Goal: Task Accomplishment & Management: Manage account settings

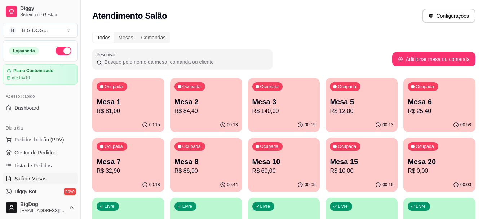
click at [192, 121] on div "00:13" at bounding box center [206, 125] width 72 height 14
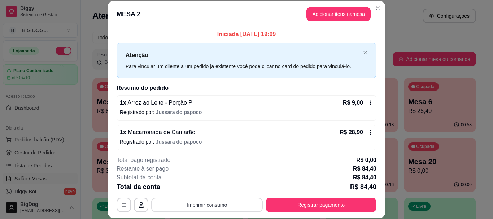
click at [237, 205] on button "Imprimir consumo" at bounding box center [206, 205] width 111 height 14
click at [215, 186] on button "IMPRESSORA" at bounding box center [206, 189] width 52 height 12
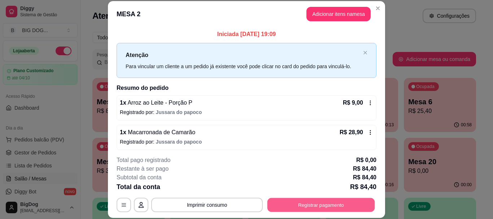
click at [285, 201] on button "Registrar pagamento" at bounding box center [321, 205] width 108 height 14
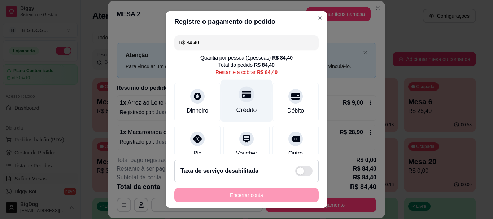
click at [242, 94] on icon at bounding box center [246, 94] width 9 height 7
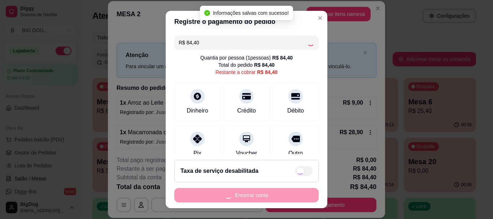
type input "R$ 0,00"
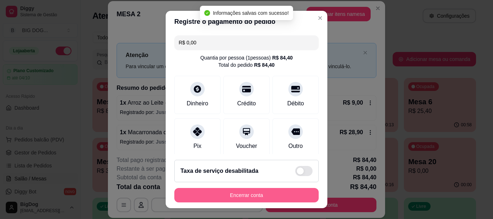
click at [237, 196] on button "Encerrar conta" at bounding box center [246, 195] width 144 height 14
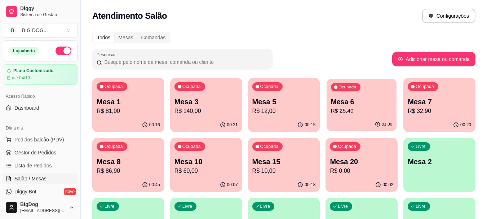
click at [364, 111] on p "R$ 25,40" at bounding box center [362, 111] width 62 height 8
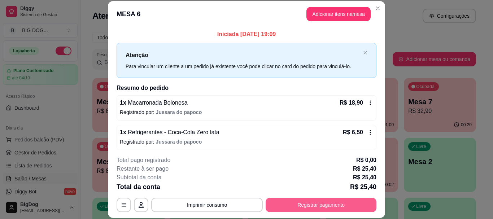
click at [278, 210] on button "Registrar pagamento" at bounding box center [321, 205] width 111 height 14
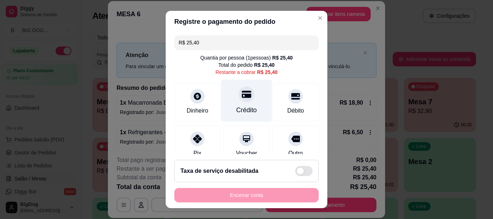
click at [246, 91] on div at bounding box center [246, 95] width 16 height 16
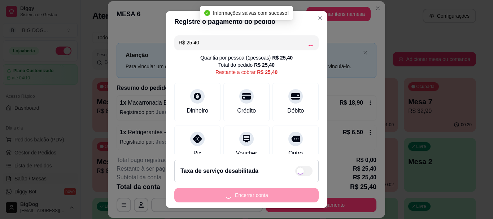
type input "R$ 0,00"
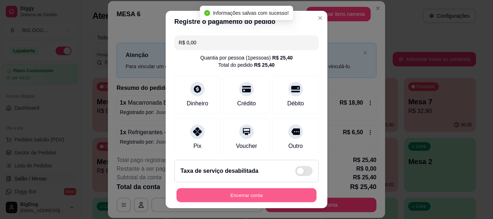
click at [236, 193] on button "Encerrar conta" at bounding box center [246, 195] width 140 height 14
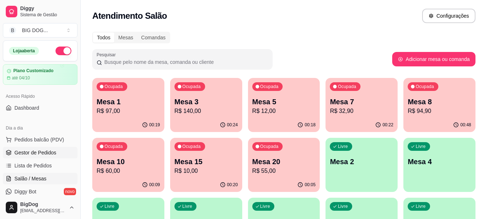
click at [50, 153] on span "Gestor de Pedidos" at bounding box center [35, 152] width 42 height 7
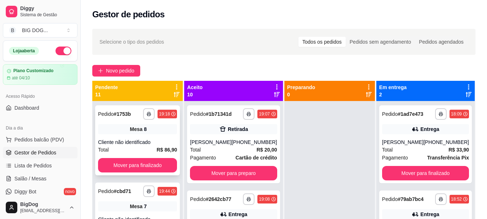
click at [145, 143] on div "Cliente não identificado" at bounding box center [137, 142] width 79 height 7
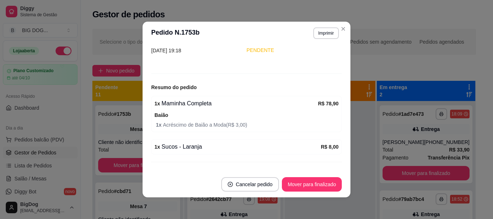
scroll to position [70, 0]
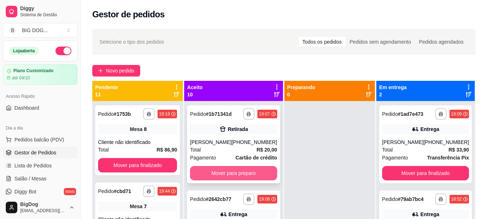
click at [245, 175] on button "Mover para preparo" at bounding box center [233, 173] width 87 height 14
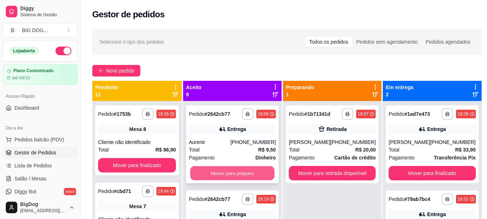
click at [249, 171] on button "Mover para preparo" at bounding box center [232, 173] width 84 height 14
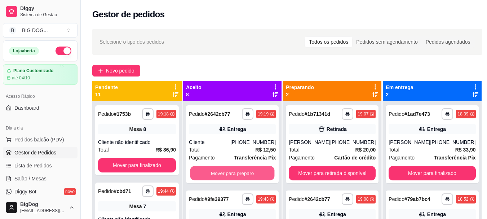
click at [249, 171] on button "Mover para preparo" at bounding box center [232, 173] width 84 height 14
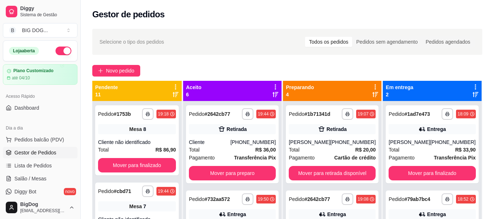
click at [249, 171] on div "**********" at bounding box center [232, 144] width 93 height 78
click at [232, 183] on div "**********" at bounding box center [232, 144] width 93 height 78
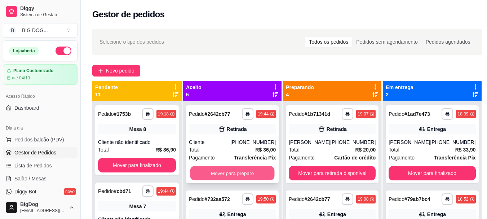
click at [243, 179] on button "Mover para preparo" at bounding box center [232, 173] width 84 height 14
click at [244, 173] on button "Mover para preparo" at bounding box center [232, 173] width 87 height 14
click at [242, 178] on button "Mover para preparo" at bounding box center [232, 173] width 84 height 14
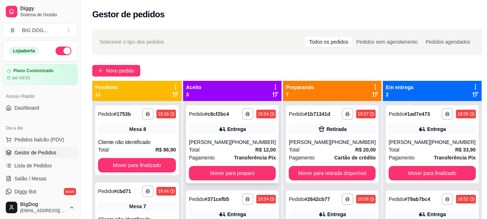
click at [260, 157] on strong "Transferência Pix" at bounding box center [255, 158] width 42 height 6
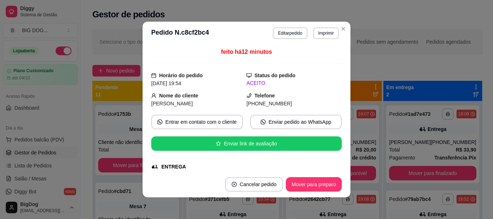
scroll to position [194, 0]
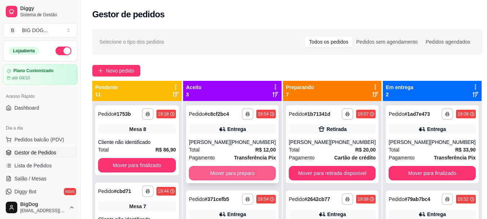
click at [246, 168] on button "Mover para preparo" at bounding box center [232, 173] width 87 height 14
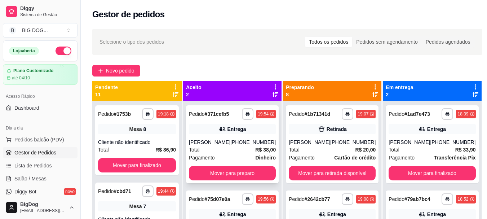
click at [258, 153] on span "R$ 38,00" at bounding box center [265, 150] width 21 height 8
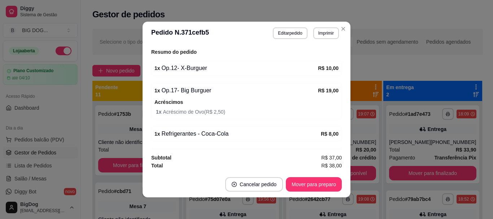
scroll to position [250, 0]
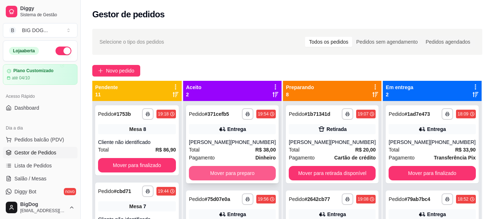
click at [237, 178] on button "Mover para preparo" at bounding box center [232, 173] width 87 height 14
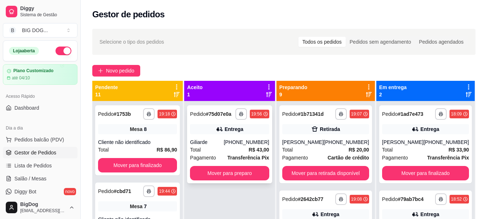
click at [260, 145] on div "[PHONE_NUMBER]" at bounding box center [246, 142] width 45 height 7
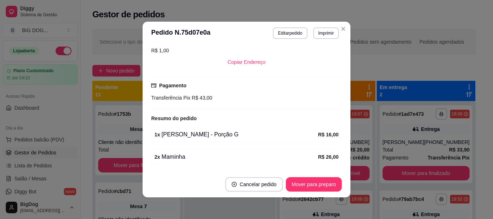
scroll to position [182, 0]
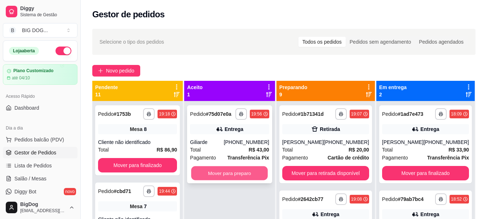
click at [251, 177] on button "Mover para preparo" at bounding box center [230, 173] width 77 height 14
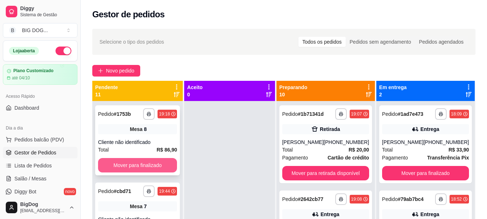
click at [152, 163] on button "Mover para finalizado" at bounding box center [137, 165] width 79 height 14
click at [152, 163] on button "Mover para finalizado" at bounding box center [137, 165] width 77 height 14
click at [152, 163] on button "Mover para finalizado" at bounding box center [137, 165] width 79 height 14
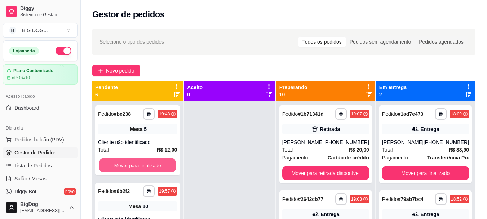
click at [152, 163] on button "Mover para finalizado" at bounding box center [137, 165] width 77 height 14
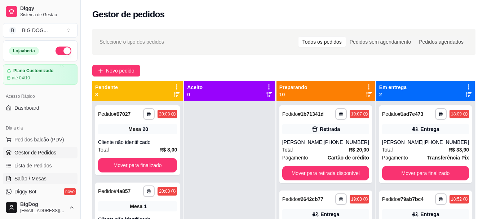
click at [48, 178] on link "Salão / Mesas" at bounding box center [40, 179] width 75 height 12
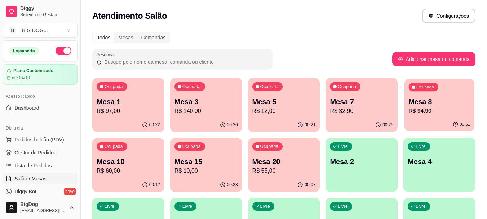
click at [445, 102] on p "Mesa 8" at bounding box center [440, 102] width 62 height 10
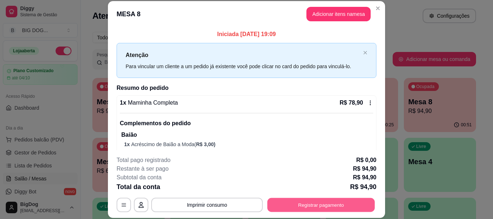
click at [302, 202] on button "Registrar pagamento" at bounding box center [321, 205] width 108 height 14
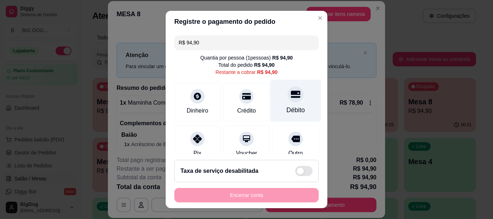
click at [286, 111] on div "Débito" at bounding box center [295, 110] width 18 height 9
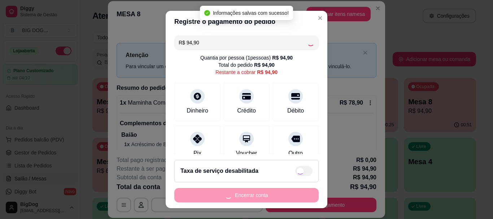
type input "R$ 0,00"
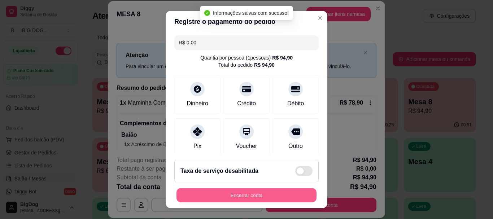
click at [242, 201] on button "Encerrar conta" at bounding box center [246, 195] width 140 height 14
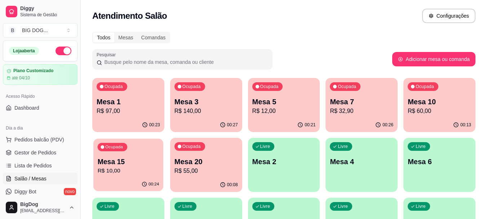
click at [128, 155] on div "Ocupada Mesa 15 R$ 10,00" at bounding box center [128, 158] width 70 height 39
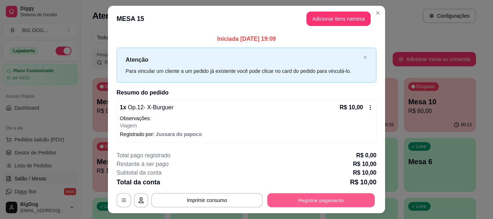
click at [323, 199] on button "Registrar pagamento" at bounding box center [321, 200] width 108 height 14
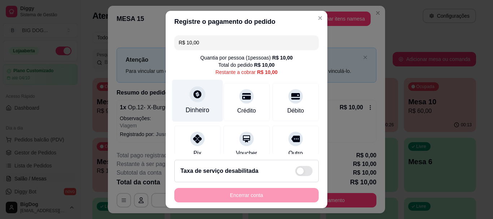
click at [189, 101] on div at bounding box center [197, 95] width 16 height 16
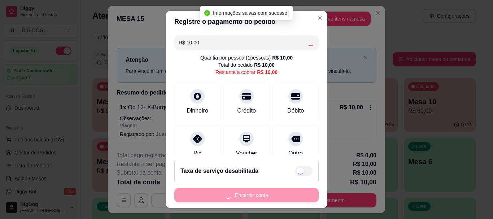
type input "R$ 0,00"
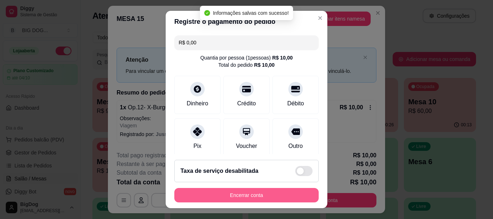
click at [254, 195] on button "Encerrar conta" at bounding box center [246, 195] width 144 height 14
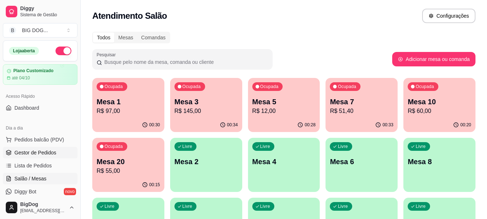
click at [47, 151] on span "Gestor de Pedidos" at bounding box center [35, 152] width 42 height 7
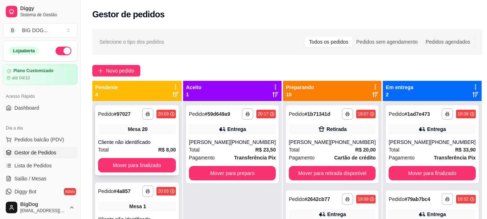
click at [157, 139] on div "Cliente não identificado" at bounding box center [137, 142] width 78 height 7
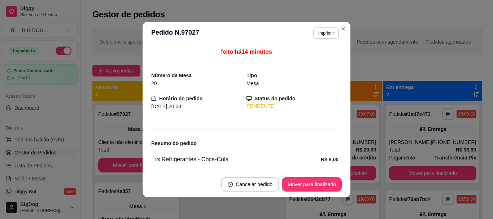
scroll to position [27, 0]
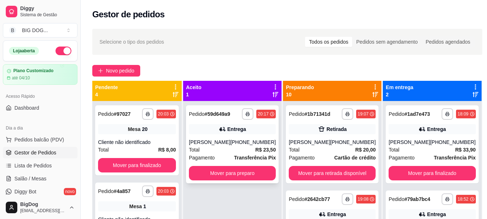
click at [258, 152] on strong "R$ 23,50" at bounding box center [265, 150] width 21 height 6
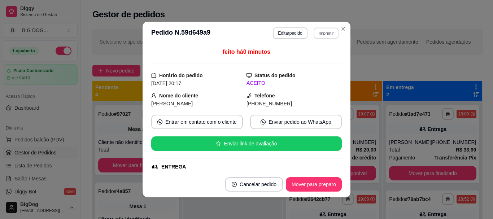
click at [328, 31] on button "Imprimir" at bounding box center [326, 32] width 25 height 11
click at [315, 60] on button "IMPRESSORA" at bounding box center [310, 59] width 52 height 12
click at [324, 38] on button "Imprimir" at bounding box center [326, 32] width 25 height 11
click at [311, 54] on button "IMPRESSORA" at bounding box center [310, 59] width 52 height 12
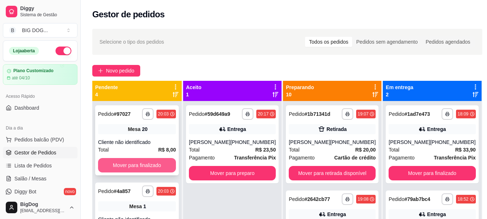
click at [145, 159] on button "Mover para finalizado" at bounding box center [137, 165] width 78 height 14
click at [140, 165] on button "Mover para finalizado" at bounding box center [137, 165] width 78 height 14
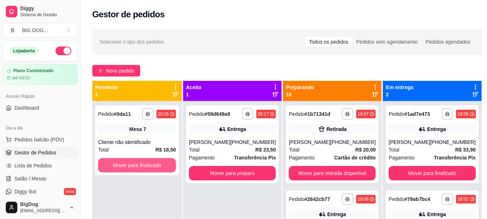
click at [140, 165] on button "Mover para finalizado" at bounding box center [137, 165] width 78 height 14
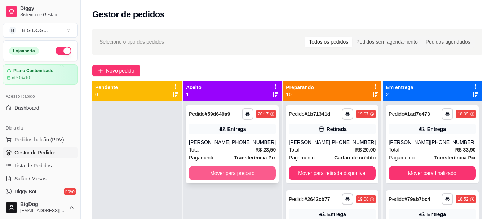
click at [215, 177] on button "Mover para preparo" at bounding box center [232, 173] width 87 height 14
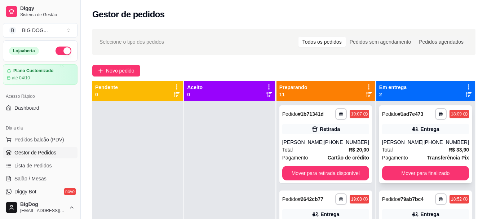
click at [439, 142] on div "[PHONE_NUMBER]" at bounding box center [446, 142] width 45 height 7
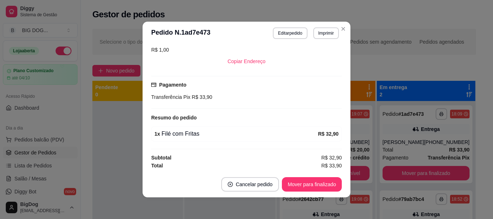
scroll to position [159, 0]
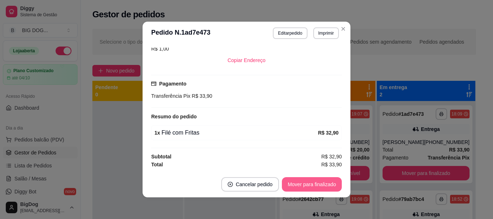
click at [320, 180] on button "Mover para finalizado" at bounding box center [312, 184] width 60 height 14
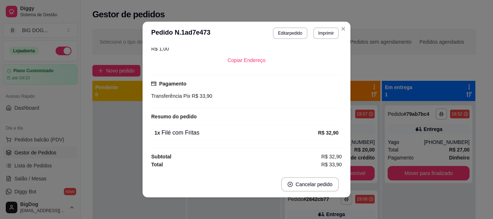
scroll to position [143, 0]
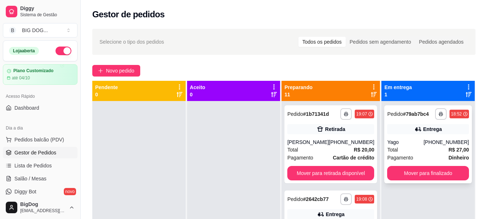
click at [424, 143] on div "Yago" at bounding box center [405, 142] width 36 height 7
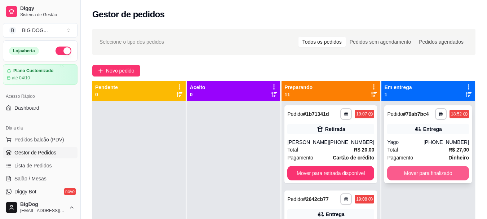
click at [425, 170] on button "Mover para finalizado" at bounding box center [428, 173] width 82 height 14
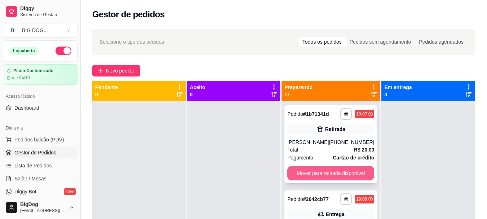
click at [309, 168] on button "Mover para retirada disponível" at bounding box center [331, 173] width 87 height 14
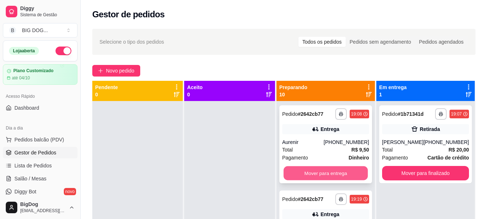
click at [322, 178] on button "Mover para entrega" at bounding box center [326, 173] width 84 height 14
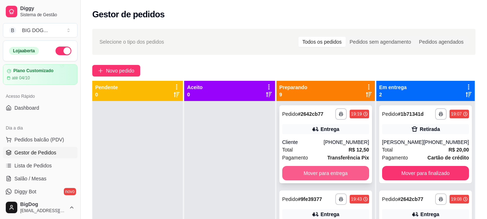
click at [343, 173] on button "Mover para entrega" at bounding box center [325, 173] width 87 height 14
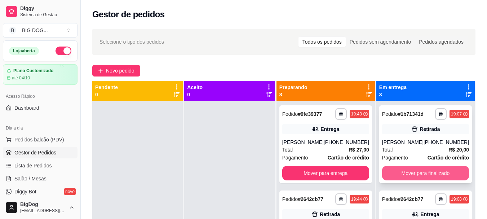
click at [400, 178] on button "Mover para finalizado" at bounding box center [425, 173] width 87 height 14
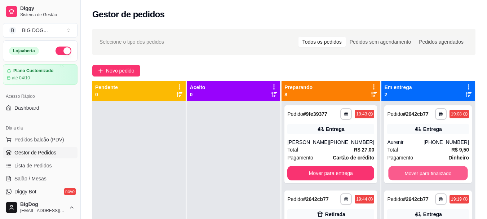
click at [400, 178] on button "Mover para finalizado" at bounding box center [428, 173] width 79 height 14
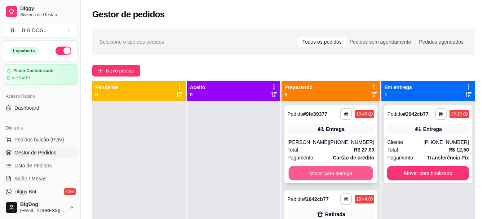
click at [345, 172] on button "Mover para entrega" at bounding box center [331, 173] width 84 height 14
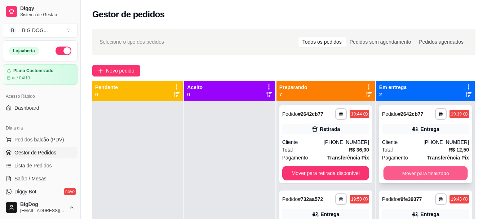
click at [415, 169] on button "Mover para finalizado" at bounding box center [426, 173] width 84 height 14
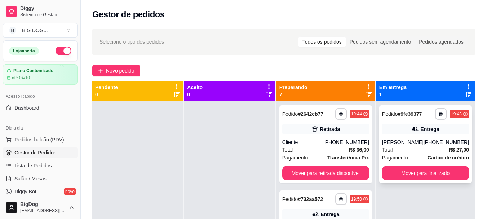
click at [416, 150] on div "Total R$ 27,00" at bounding box center [425, 150] width 87 height 8
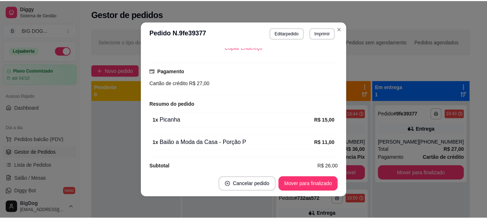
scroll to position [182, 0]
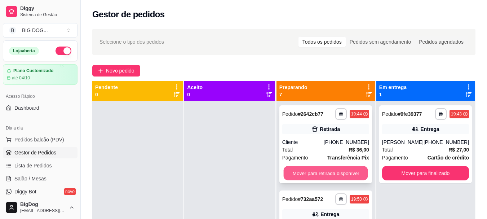
click at [323, 174] on button "Mover para retirada disponível" at bounding box center [326, 173] width 84 height 14
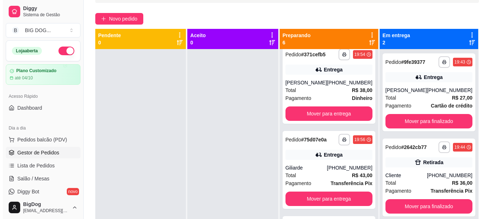
scroll to position [54, 0]
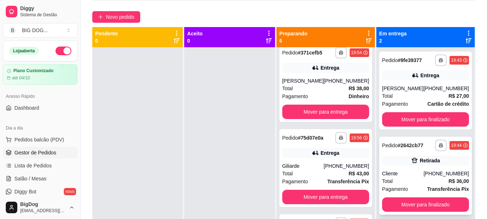
click at [435, 184] on div "Total R$ 36,00" at bounding box center [425, 181] width 87 height 8
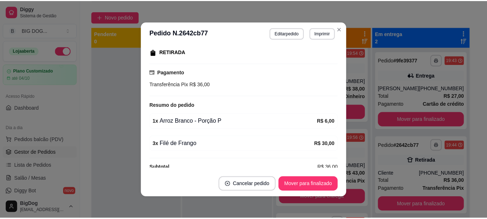
scroll to position [126, 0]
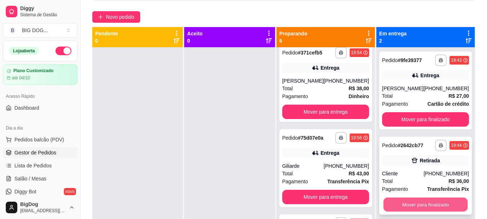
click at [395, 202] on button "Mover para finalizado" at bounding box center [426, 205] width 84 height 14
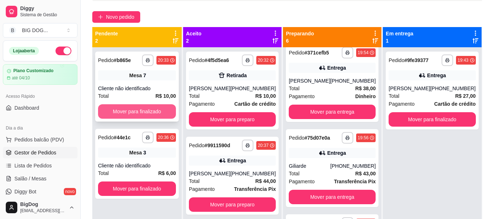
click at [158, 109] on button "Mover para finalizado" at bounding box center [137, 111] width 78 height 14
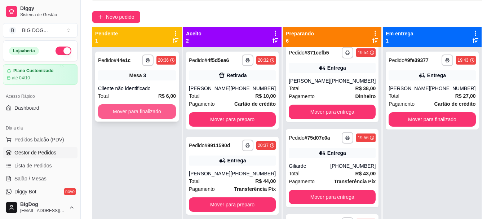
click at [142, 112] on button "Mover para finalizado" at bounding box center [137, 111] width 78 height 14
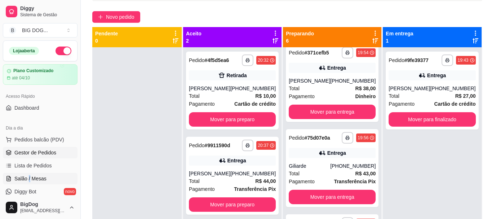
click at [29, 176] on ul "Pedidos balcão (PDV) Gestor de Pedidos Lista de Pedidos Salão / Mesas Diggy Bot…" at bounding box center [40, 172] width 75 height 76
click at [29, 176] on span "Salão / Mesas" at bounding box center [30, 178] width 32 height 7
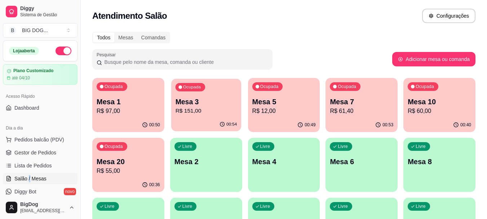
click at [205, 100] on p "Mesa 3" at bounding box center [206, 102] width 62 height 10
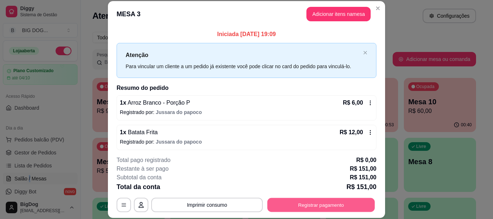
click at [286, 203] on button "Registrar pagamento" at bounding box center [321, 205] width 108 height 14
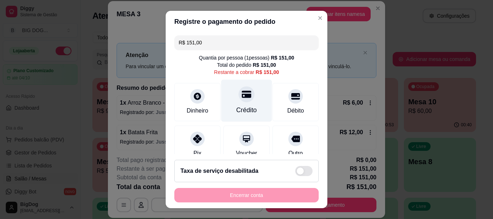
click at [241, 104] on div "Crédito" at bounding box center [246, 101] width 51 height 42
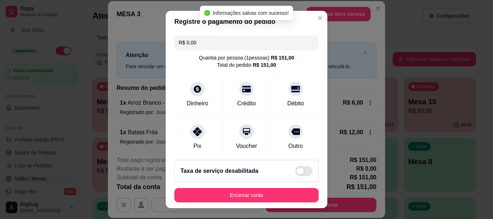
type input "R$ 0,00"
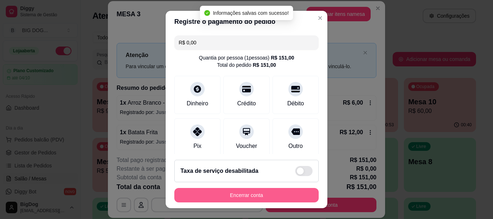
click at [245, 190] on button "Encerrar conta" at bounding box center [246, 195] width 144 height 14
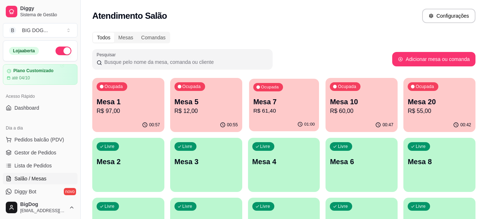
click at [288, 100] on p "Mesa 7" at bounding box center [284, 102] width 62 height 10
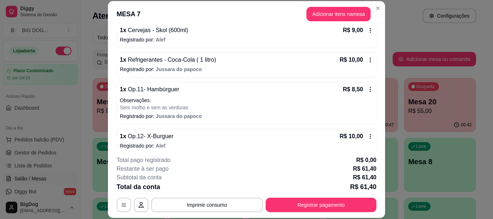
scroll to position [109, 0]
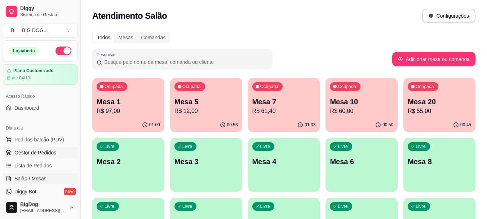
click at [40, 148] on link "Gestor de Pedidos" at bounding box center [40, 153] width 75 height 12
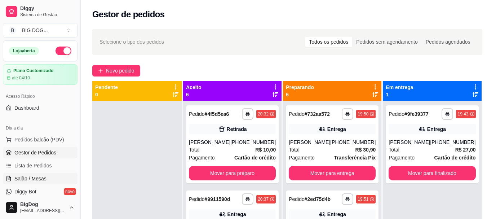
click at [23, 176] on span "Salão / Mesas" at bounding box center [30, 178] width 32 height 7
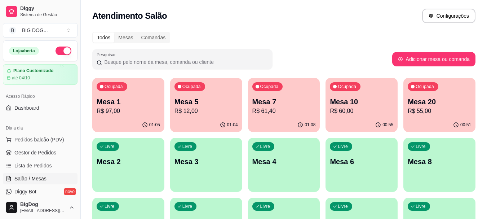
click at [366, 101] on p "Mesa 10" at bounding box center [361, 102] width 63 height 10
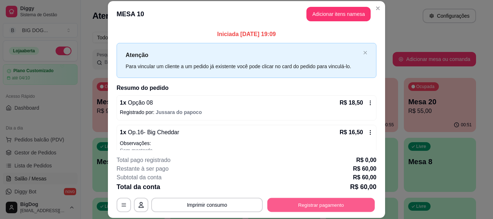
click at [313, 206] on button "Registrar pagamento" at bounding box center [321, 205] width 108 height 14
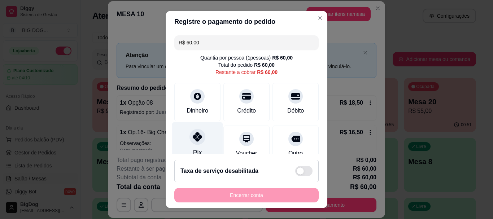
click at [193, 141] on icon at bounding box center [197, 136] width 9 height 9
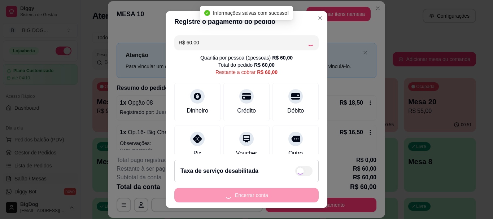
type input "R$ 0,00"
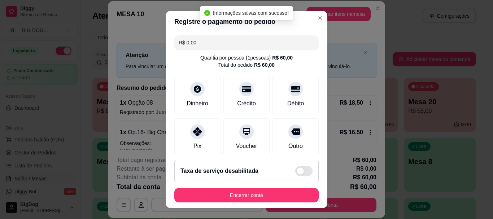
click at [212, 186] on footer "Taxa de serviço desabilitada Encerrar conta" at bounding box center [247, 181] width 162 height 54
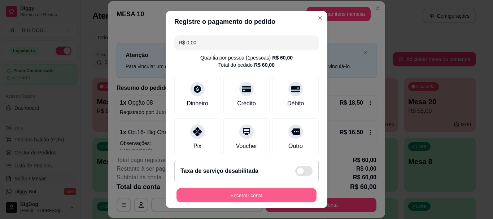
click at [218, 192] on button "Encerrar conta" at bounding box center [246, 195] width 140 height 14
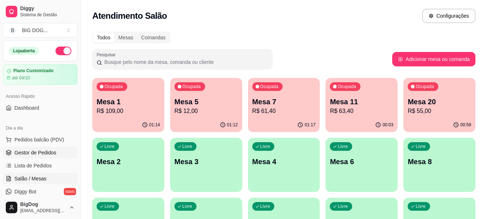
click at [45, 152] on span "Gestor de Pedidos" at bounding box center [35, 152] width 42 height 7
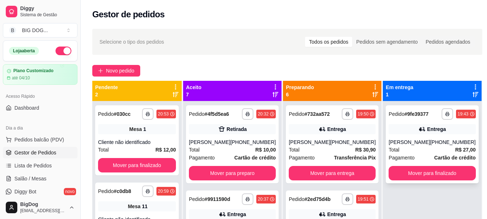
click at [411, 139] on div "[PERSON_NAME]" at bounding box center [409, 142] width 41 height 7
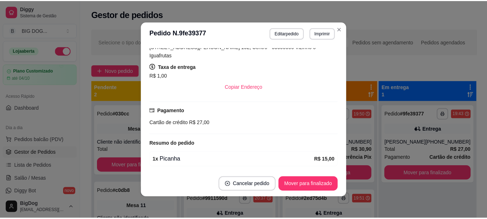
scroll to position [182, 0]
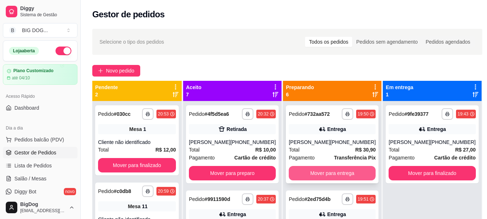
click at [333, 173] on button "Mover para entrega" at bounding box center [332, 173] width 87 height 14
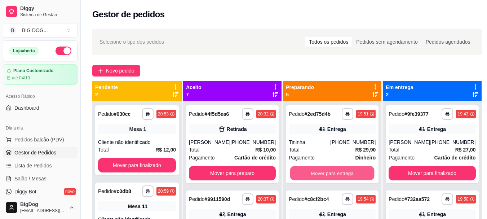
click at [333, 173] on button "Mover para entrega" at bounding box center [332, 173] width 84 height 14
click at [332, 180] on button "Mover para entrega" at bounding box center [332, 173] width 87 height 14
click at [346, 170] on button "Mover para entrega" at bounding box center [332, 173] width 84 height 14
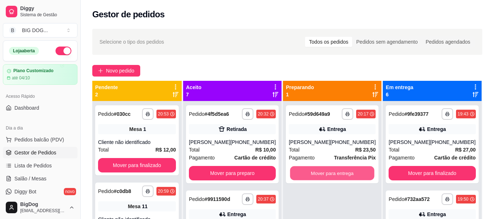
click at [346, 170] on button "Mover para entrega" at bounding box center [332, 173] width 84 height 14
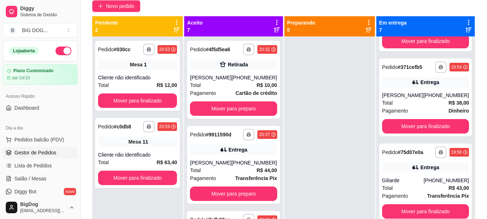
scroll to position [70, 0]
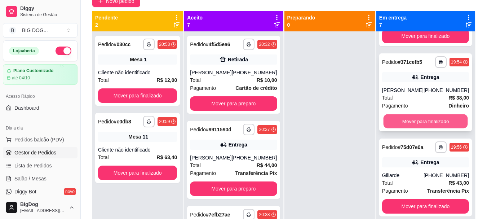
click at [438, 126] on button "Mover para finalizado" at bounding box center [426, 121] width 84 height 14
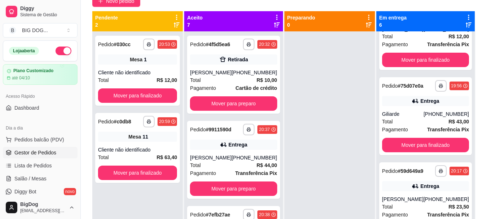
scroll to position [20, 0]
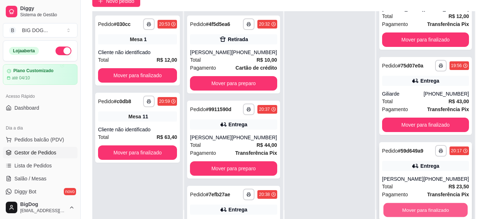
click at [444, 206] on button "Mover para finalizado" at bounding box center [426, 210] width 84 height 14
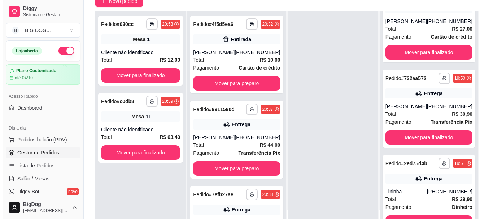
scroll to position [0, 0]
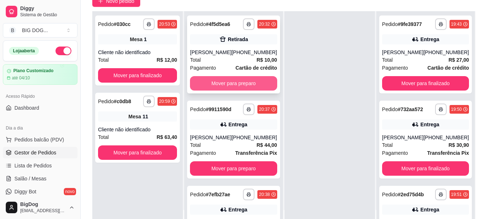
click at [226, 79] on button "Mover para preparo" at bounding box center [233, 83] width 87 height 14
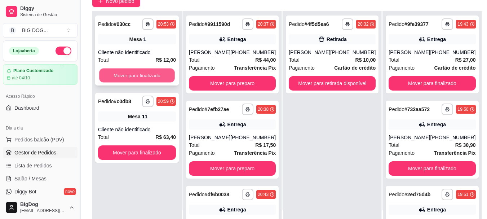
click at [155, 70] on button "Mover para finalizado" at bounding box center [137, 76] width 76 height 14
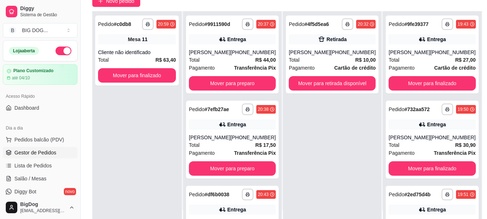
click at [128, 154] on div "**********" at bounding box center [136, 120] width 89 height 219
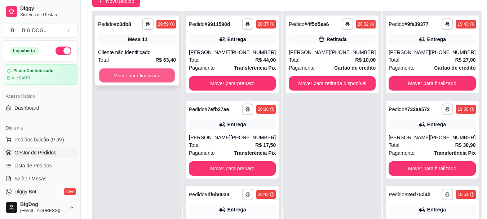
click at [170, 78] on button "Mover para finalizado" at bounding box center [137, 76] width 76 height 14
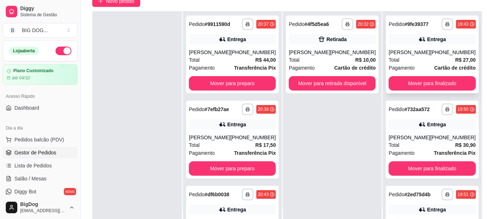
click at [410, 69] on div "Pagamento Cartão de crédito" at bounding box center [432, 68] width 87 height 8
click at [43, 174] on link "Salão / Mesas" at bounding box center [40, 179] width 75 height 12
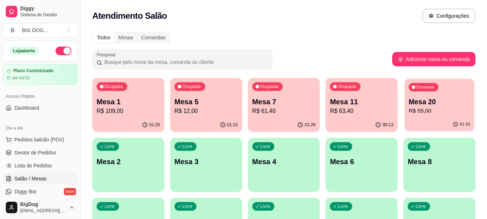
click at [447, 104] on p "Mesa 20" at bounding box center [440, 102] width 62 height 10
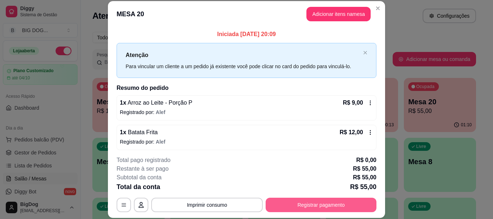
click at [352, 207] on button "Registrar pagamento" at bounding box center [321, 205] width 111 height 14
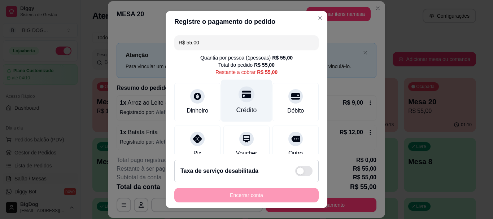
click at [244, 97] on div at bounding box center [246, 95] width 16 height 16
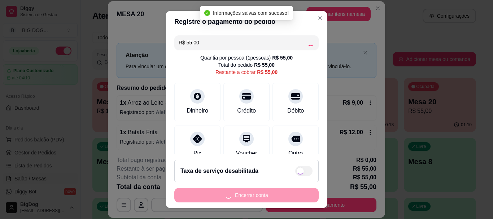
type input "R$ 0,00"
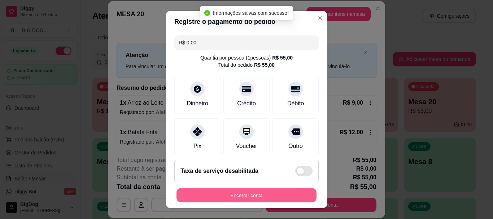
click at [244, 197] on button "Encerrar conta" at bounding box center [246, 195] width 140 height 14
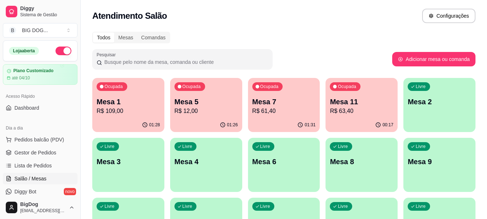
click at [296, 104] on p "Mesa 7" at bounding box center [284, 102] width 63 height 10
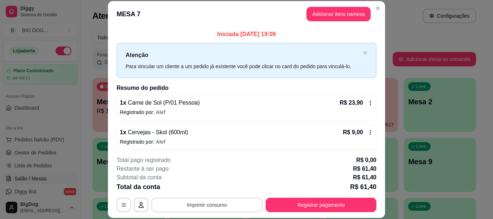
click at [242, 208] on button "Imprimir consumo" at bounding box center [206, 205] width 111 height 14
click at [219, 186] on button "IMPRESSORA" at bounding box center [206, 189] width 52 height 12
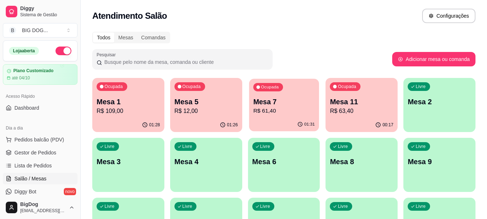
click at [307, 110] on p "R$ 61,40" at bounding box center [284, 111] width 62 height 8
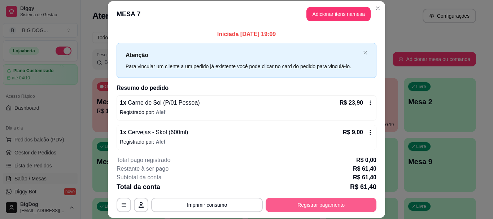
click at [295, 207] on button "Registrar pagamento" at bounding box center [321, 205] width 111 height 14
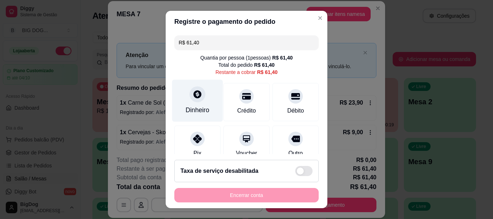
click at [188, 86] on div "Dinheiro" at bounding box center [197, 101] width 51 height 42
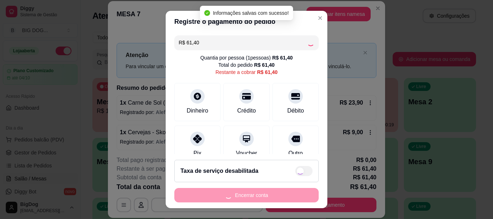
type input "R$ 0,00"
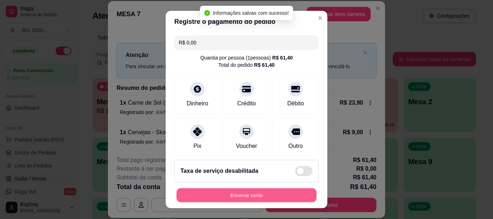
click at [254, 196] on button "Encerrar conta" at bounding box center [246, 195] width 140 height 14
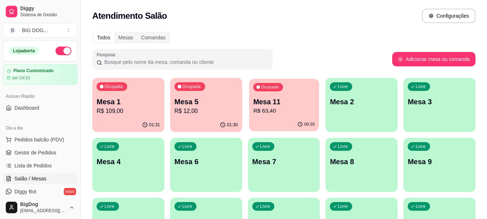
click at [275, 106] on p "Mesa 11" at bounding box center [284, 102] width 62 height 10
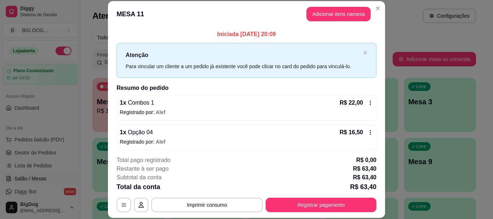
scroll to position [62, 0]
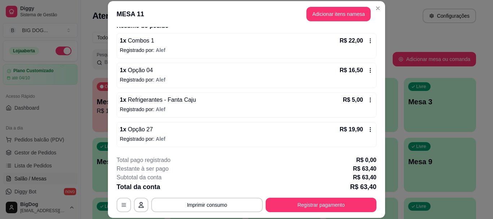
click at [367, 130] on icon at bounding box center [370, 130] width 6 height 6
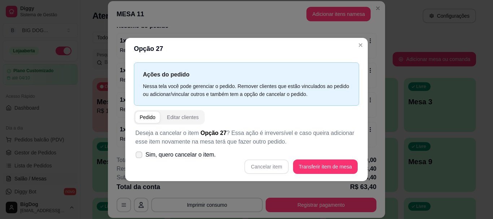
click at [141, 155] on icon at bounding box center [138, 155] width 5 height 4
click at [140, 156] on input "Sim, quero cancelar o item." at bounding box center [137, 158] width 5 height 5
checkbox input "true"
click at [278, 163] on button "Cancelar item" at bounding box center [266, 166] width 44 height 14
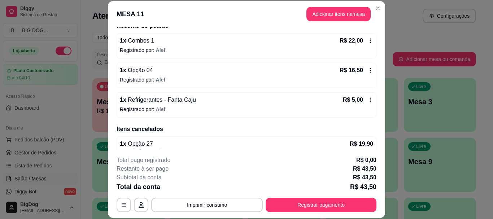
click at [367, 98] on icon at bounding box center [370, 100] width 6 height 6
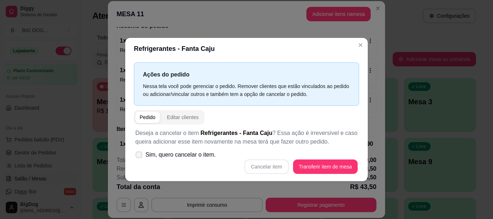
click at [137, 154] on icon at bounding box center [138, 155] width 5 height 4
click at [137, 156] on input "Sim, quero cancelar o item." at bounding box center [137, 158] width 5 height 5
checkbox input "true"
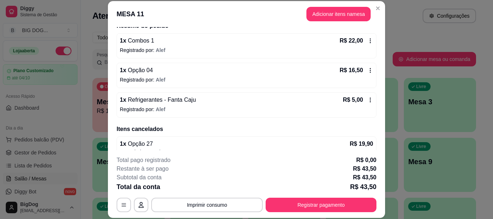
click at [367, 98] on icon at bounding box center [370, 100] width 6 height 6
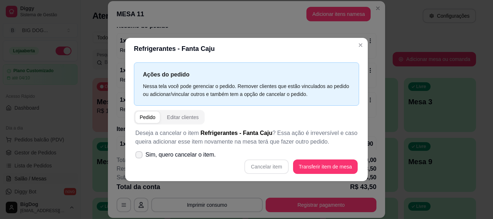
click at [142, 152] on label "Sim, quero cancelar o item." at bounding box center [175, 155] width 86 height 14
click at [140, 156] on input "Sim, quero cancelar o item." at bounding box center [137, 158] width 5 height 5
checkbox input "true"
click at [263, 171] on button "Cancelar item" at bounding box center [266, 166] width 43 height 14
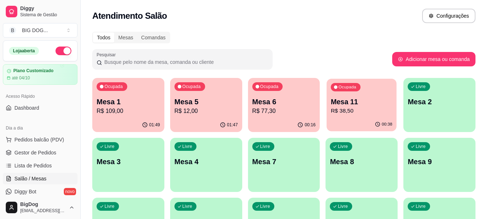
click at [363, 104] on p "Mesa 11" at bounding box center [362, 102] width 62 height 10
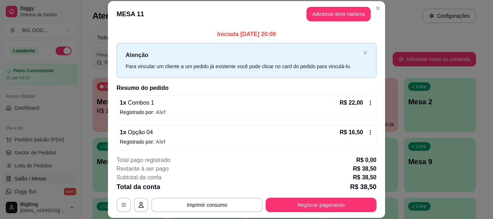
scroll to position [71, 0]
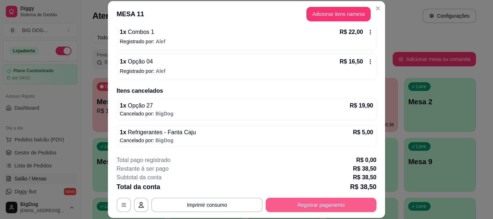
click at [317, 201] on button "Registrar pagamento" at bounding box center [321, 205] width 111 height 14
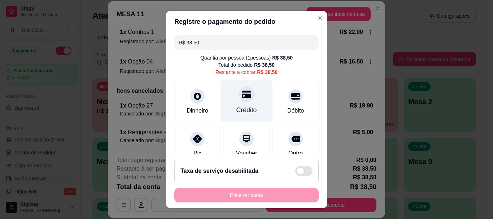
click at [246, 101] on div "Crédito" at bounding box center [246, 101] width 51 height 42
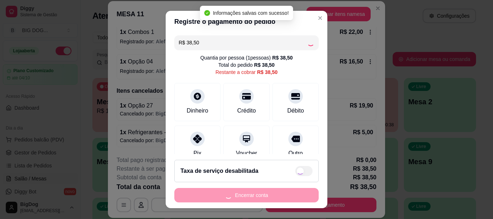
type input "R$ 0,00"
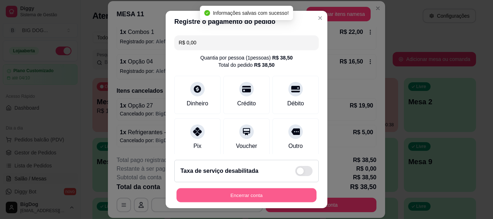
click at [244, 191] on button "Encerrar conta" at bounding box center [246, 195] width 140 height 14
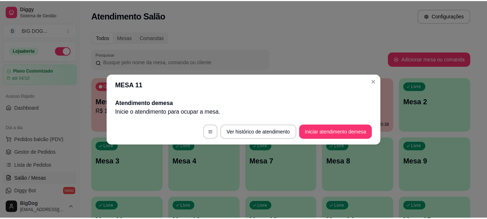
scroll to position [0, 0]
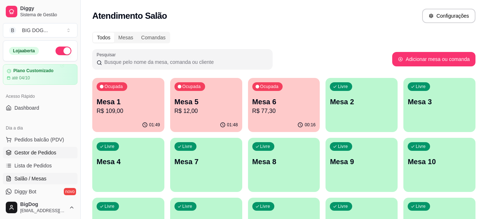
click at [31, 150] on span "Gestor de Pedidos" at bounding box center [35, 152] width 42 height 7
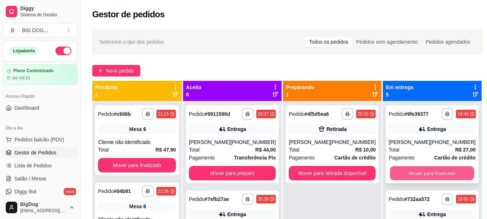
click at [414, 171] on button "Mover para finalizado" at bounding box center [432, 173] width 84 height 14
click at [414, 171] on button "Mover para finalizado" at bounding box center [432, 173] width 87 height 14
click at [414, 171] on button "Mover para finalizado" at bounding box center [432, 173] width 84 height 14
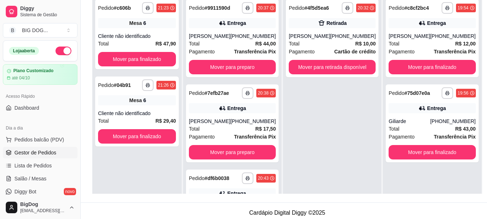
scroll to position [110, 0]
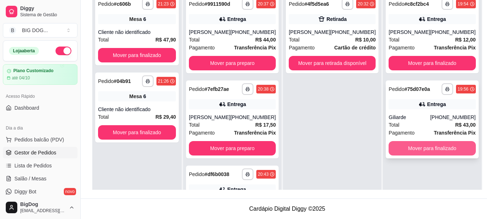
click at [413, 149] on button "Mover para finalizado" at bounding box center [432, 148] width 87 height 14
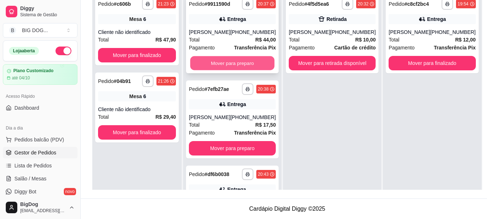
click at [229, 70] on button "Mover para preparo" at bounding box center [232, 63] width 84 height 14
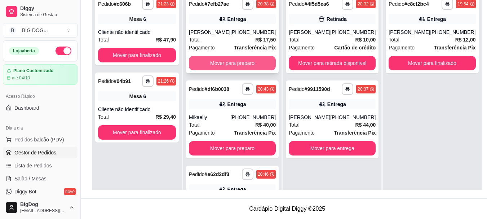
click at [231, 66] on button "Mover para preparo" at bounding box center [232, 63] width 87 height 14
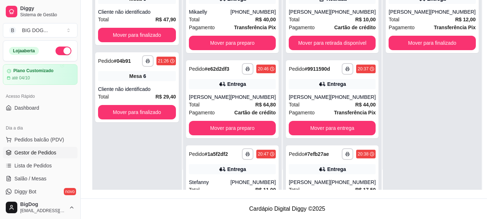
scroll to position [51, 0]
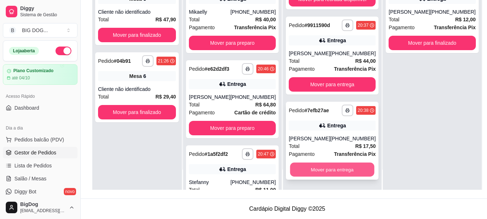
click at [350, 171] on button "Mover para entrega" at bounding box center [332, 170] width 84 height 14
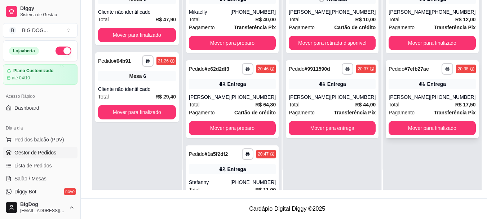
scroll to position [0, 0]
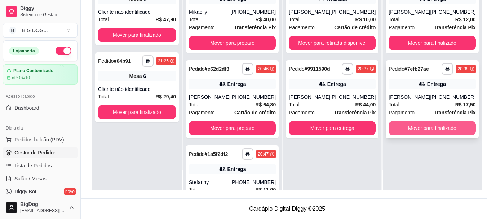
click at [434, 124] on button "Mover para finalizado" at bounding box center [432, 128] width 87 height 14
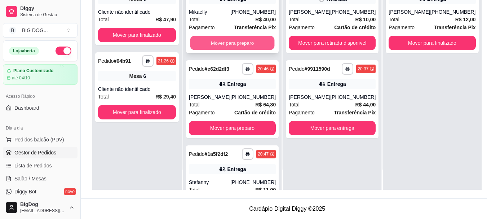
click at [255, 44] on button "Mover para preparo" at bounding box center [232, 43] width 84 height 14
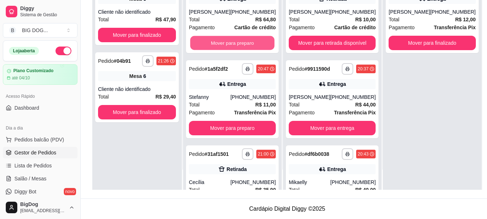
click at [255, 44] on button "Mover para preparo" at bounding box center [232, 43] width 84 height 14
click at [255, 44] on button "Mover para preparo" at bounding box center [232, 43] width 87 height 14
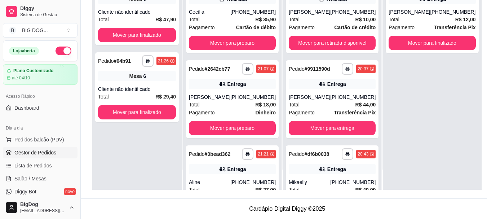
scroll to position [221, 0]
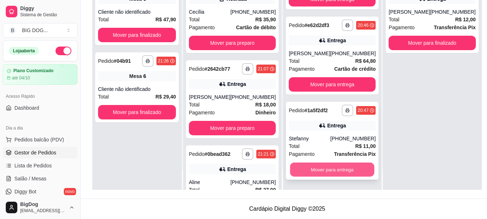
click at [340, 168] on button "Mover para entrega" at bounding box center [332, 170] width 84 height 14
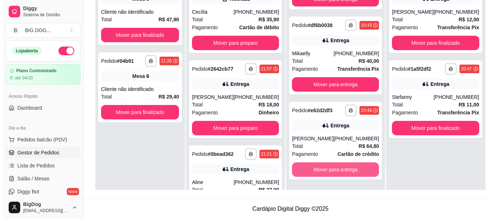
scroll to position [136, 0]
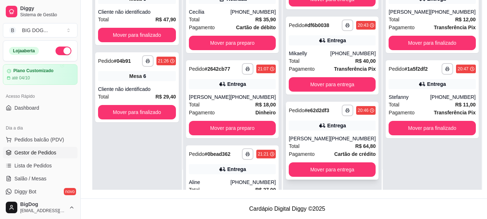
click at [348, 140] on div "[PHONE_NUMBER]" at bounding box center [352, 138] width 45 height 7
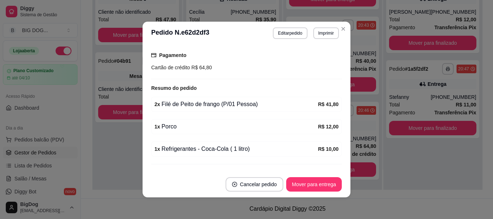
scroll to position [204, 0]
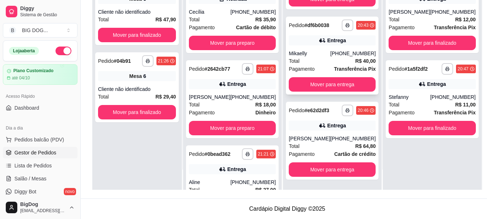
click at [336, 61] on div "Total R$ 40,00" at bounding box center [332, 61] width 87 height 8
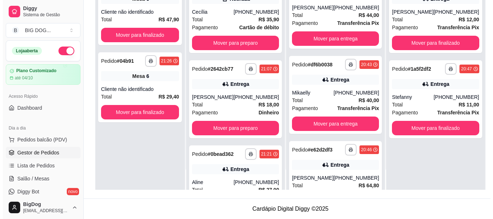
scroll to position [71, 0]
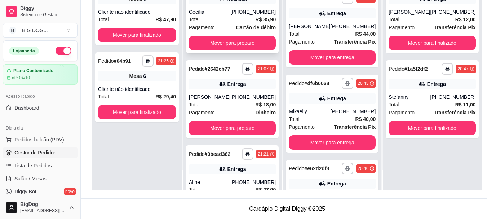
click at [241, 14] on div "[PHONE_NUMBER]" at bounding box center [253, 11] width 45 height 7
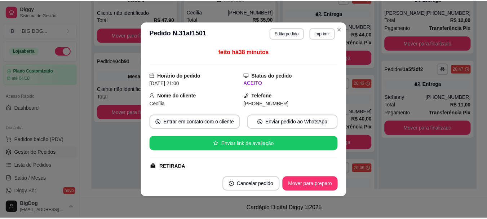
scroll to position [126, 0]
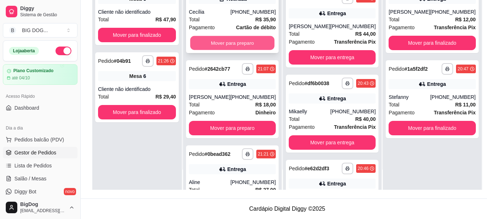
click at [247, 41] on button "Mover para preparo" at bounding box center [232, 43] width 84 height 14
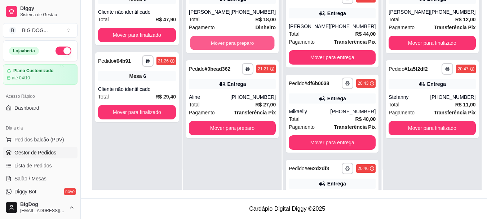
click at [247, 41] on button "Mover para preparo" at bounding box center [232, 43] width 84 height 14
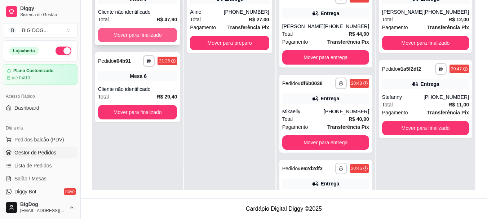
click at [163, 32] on button "Mover para finalizado" at bounding box center [137, 35] width 79 height 14
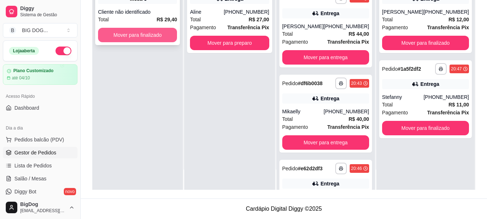
click at [158, 36] on button "Mover para finalizado" at bounding box center [137, 35] width 79 height 14
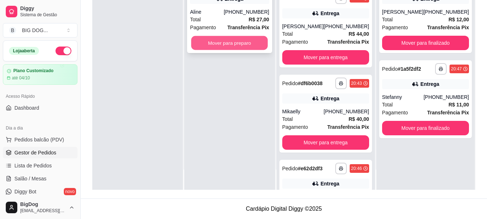
click at [207, 42] on button "Mover para preparo" at bounding box center [230, 43] width 77 height 14
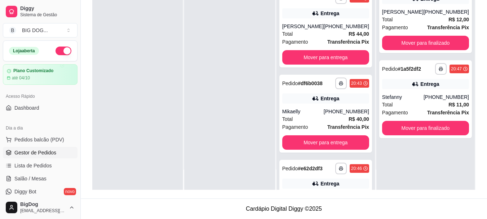
scroll to position [0, 0]
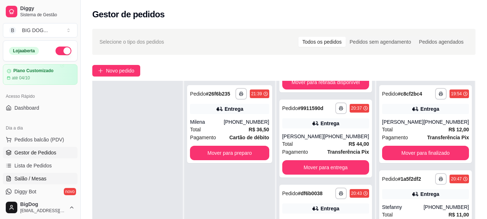
click at [35, 178] on span "Salão / Mesas" at bounding box center [30, 178] width 32 height 7
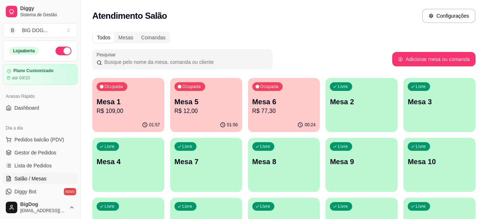
click at [35, 178] on span "Salão / Mesas" at bounding box center [30, 178] width 32 height 7
click at [23, 154] on span "Gestor de Pedidos" at bounding box center [35, 152] width 42 height 7
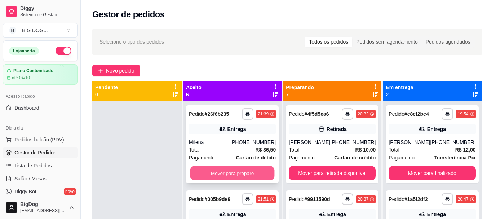
click at [251, 168] on button "Mover para preparo" at bounding box center [232, 173] width 84 height 14
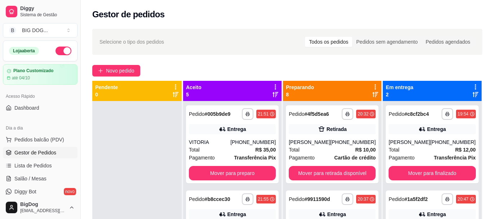
click at [251, 168] on div "**********" at bounding box center [232, 144] width 93 height 78
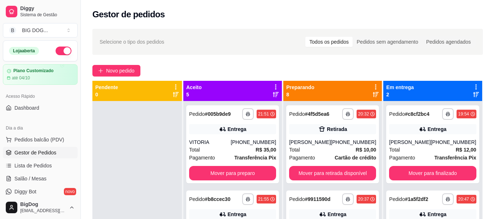
click at [250, 180] on button "Cancelar pedido" at bounding box center [254, 184] width 58 height 14
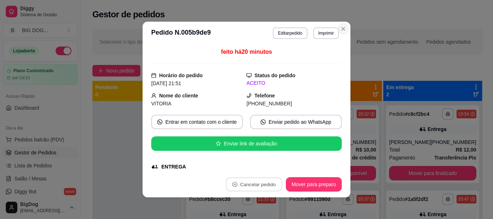
click at [342, 30] on icon "Close" at bounding box center [343, 28] width 3 height 3
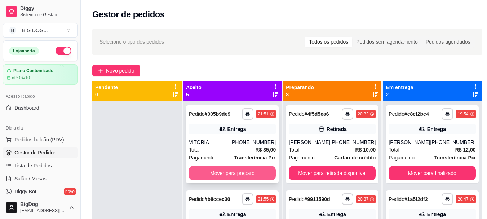
click at [255, 174] on button "Mover para preparo" at bounding box center [232, 173] width 87 height 14
click at [255, 174] on button "Mover para preparo" at bounding box center [232, 173] width 84 height 14
click at [255, 174] on button "Mover para preparo" at bounding box center [232, 173] width 87 height 14
click at [255, 174] on button "Mover para preparo" at bounding box center [232, 173] width 84 height 14
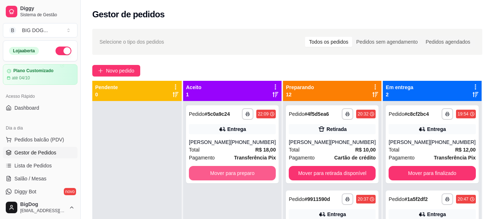
click at [255, 174] on button "Mover para preparo" at bounding box center [232, 173] width 87 height 14
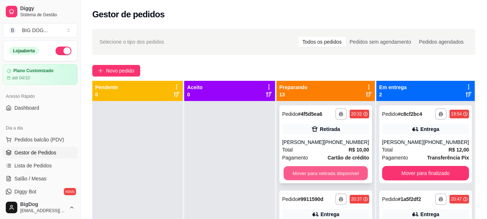
click at [332, 173] on button "Mover para retirada disponível" at bounding box center [326, 173] width 84 height 14
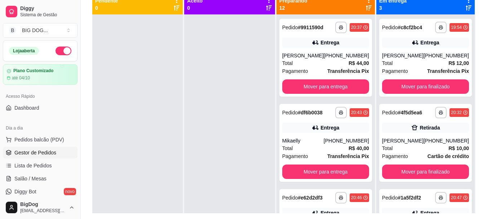
scroll to position [101, 0]
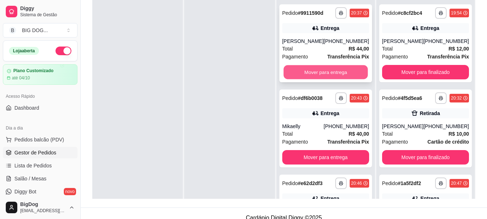
click at [347, 78] on button "Mover para entrega" at bounding box center [326, 72] width 84 height 14
click at [347, 78] on button "Mover para entrega" at bounding box center [325, 72] width 87 height 14
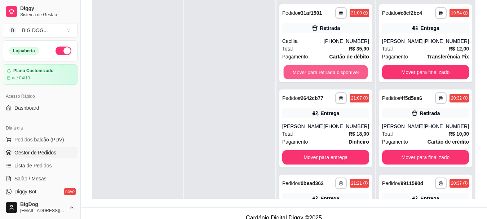
click at [347, 78] on button "Mover para retirada disponível" at bounding box center [326, 72] width 84 height 14
click at [347, 78] on button "Mover para entrega" at bounding box center [326, 72] width 84 height 14
click at [347, 78] on button "Mover para entrega" at bounding box center [325, 72] width 87 height 14
click at [347, 78] on button "Mover para entrega" at bounding box center [326, 72] width 84 height 14
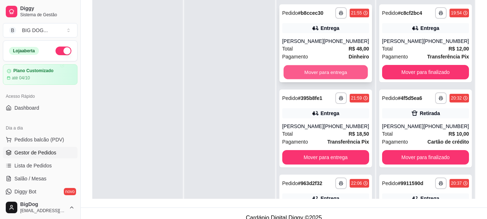
click at [347, 78] on button "Mover para entrega" at bounding box center [326, 72] width 84 height 14
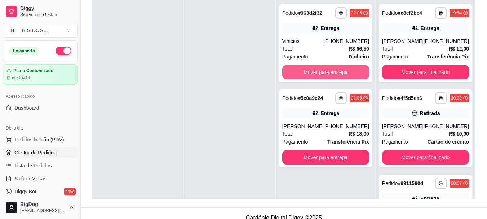
click at [347, 78] on button "Mover para entrega" at bounding box center [325, 72] width 87 height 14
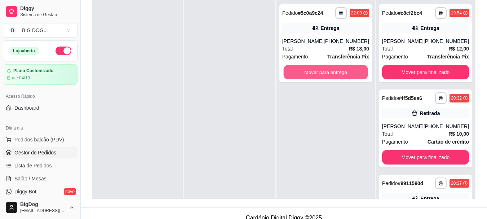
click at [347, 78] on button "Mover para entrega" at bounding box center [326, 72] width 84 height 14
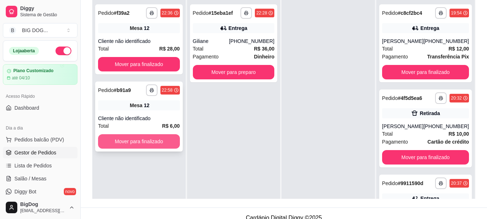
click at [134, 135] on button "Mover para finalizado" at bounding box center [139, 141] width 82 height 14
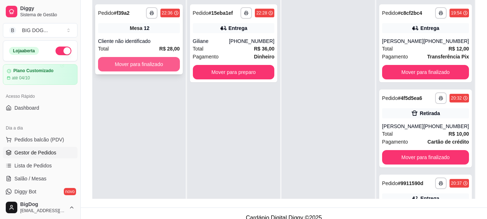
click at [148, 65] on button "Mover para finalizado" at bounding box center [139, 64] width 82 height 14
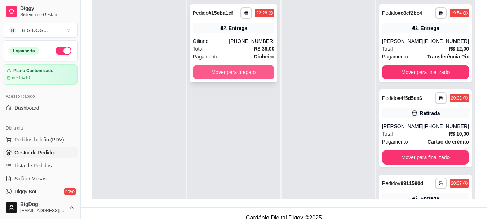
click at [224, 70] on button "Mover para preparo" at bounding box center [234, 72] width 82 height 14
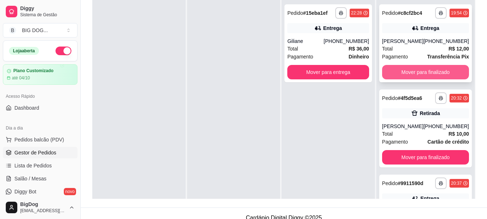
click at [423, 70] on button "Mover para finalizado" at bounding box center [425, 72] width 87 height 14
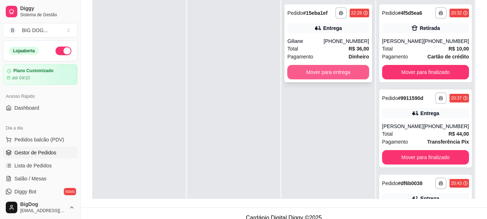
click at [358, 76] on button "Mover para entrega" at bounding box center [329, 72] width 82 height 14
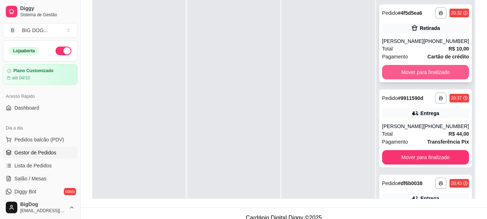
click at [405, 78] on button "Mover para finalizado" at bounding box center [425, 72] width 87 height 14
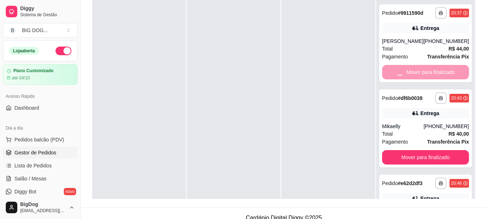
click at [405, 150] on button "Mover para finalizado" at bounding box center [425, 157] width 87 height 14
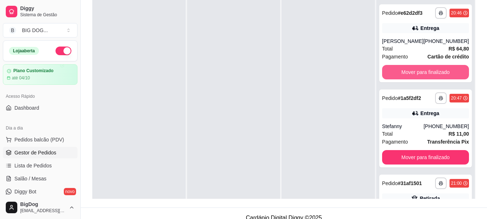
click at [405, 78] on button "Mover para finalizado" at bounding box center [425, 72] width 87 height 14
click at [405, 78] on button "Mover para finalizado" at bounding box center [426, 72] width 84 height 14
click at [405, 78] on button "Mover para finalizado" at bounding box center [425, 72] width 87 height 14
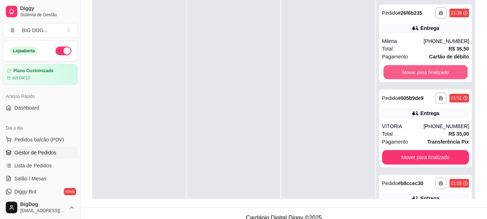
click at [405, 78] on button "Mover para finalizado" at bounding box center [426, 72] width 84 height 14
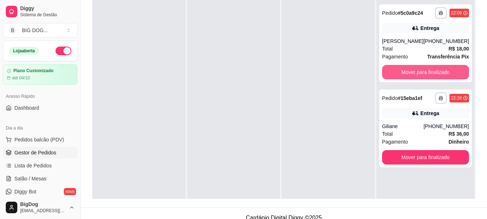
click at [405, 78] on button "Mover para finalizado" at bounding box center [425, 72] width 87 height 14
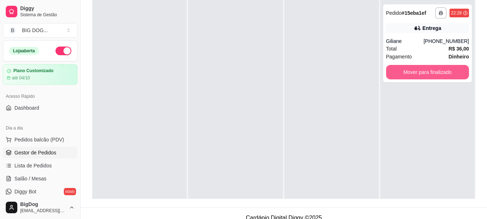
click at [405, 78] on button "Mover para finalizado" at bounding box center [427, 72] width 83 height 14
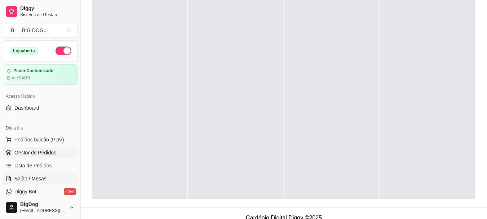
click at [39, 176] on span "Salão / Mesas" at bounding box center [30, 178] width 32 height 7
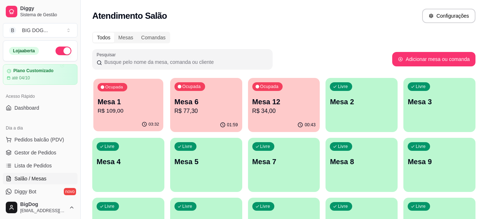
click at [123, 124] on div "03:32" at bounding box center [128, 125] width 70 height 14
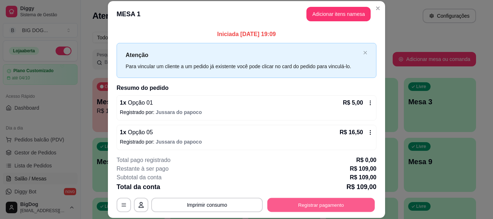
click at [274, 200] on button "Registrar pagamento" at bounding box center [321, 205] width 108 height 14
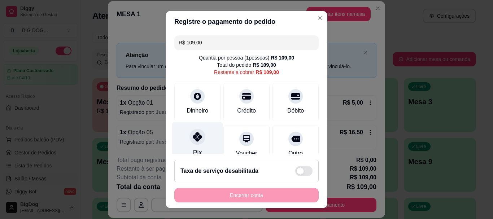
click at [198, 144] on div "Pix" at bounding box center [197, 143] width 51 height 42
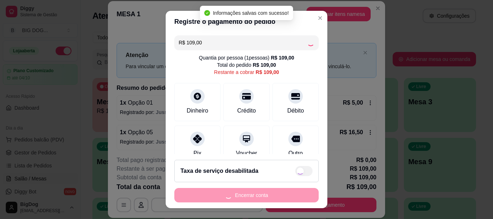
type input "R$ 0,00"
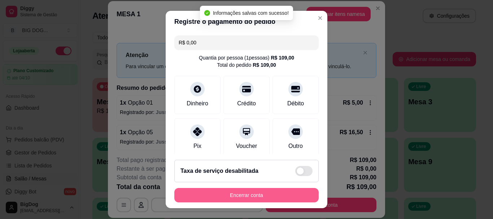
click at [249, 190] on button "Encerrar conta" at bounding box center [246, 195] width 144 height 14
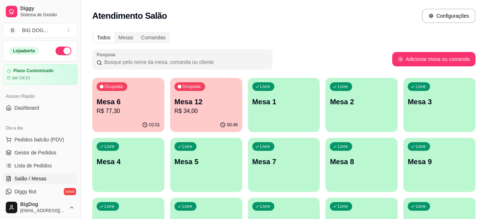
click at [155, 114] on p "R$ 77,30" at bounding box center [128, 111] width 63 height 9
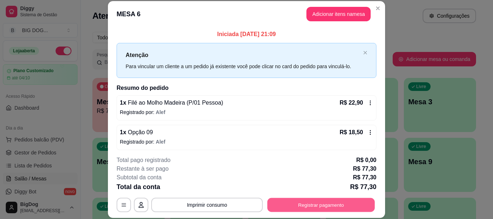
click at [286, 198] on button "Registrar pagamento" at bounding box center [321, 205] width 108 height 14
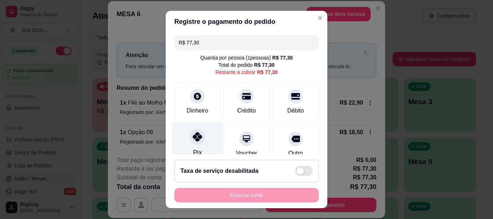
click at [193, 138] on icon at bounding box center [197, 136] width 9 height 9
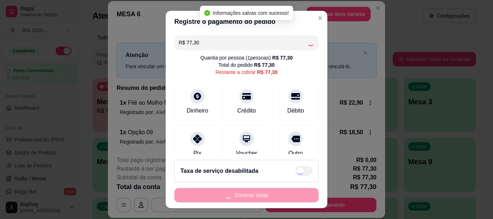
type input "R$ 0,00"
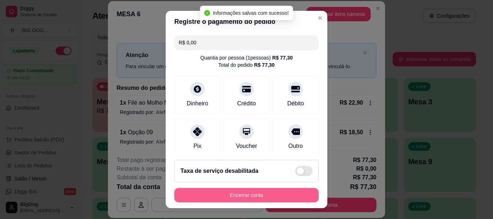
click at [264, 192] on button "Encerrar conta" at bounding box center [246, 195] width 144 height 14
